Goal: Task Accomplishment & Management: Manage account settings

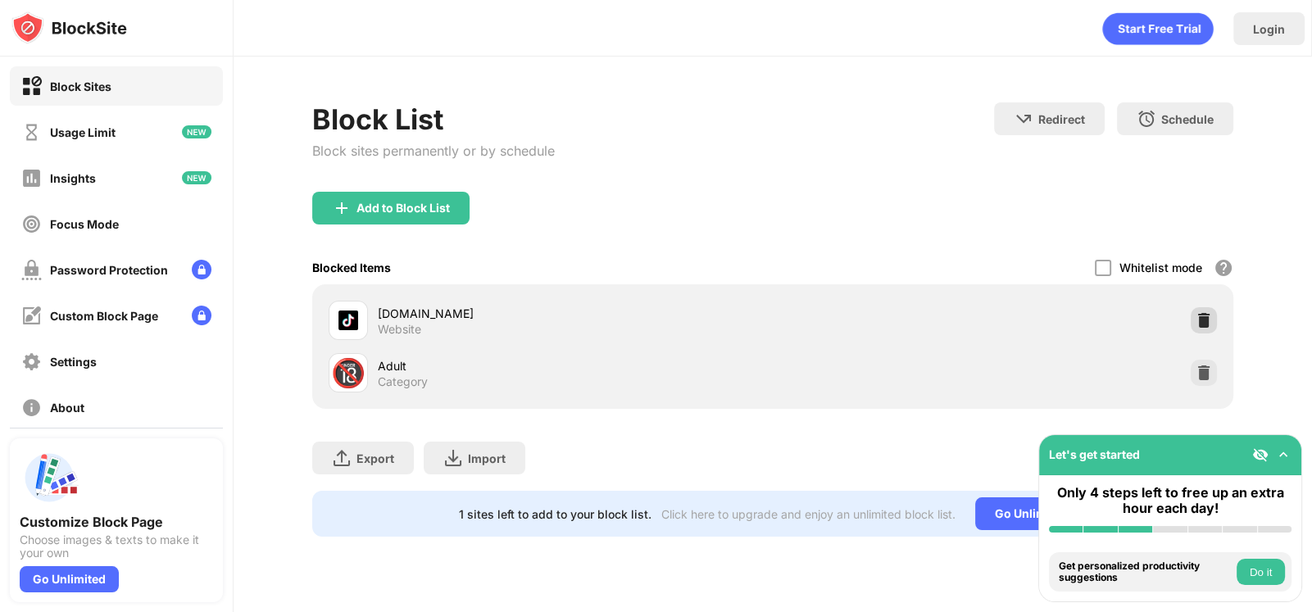
click at [1205, 319] on img at bounding box center [1204, 320] width 16 height 16
